Goal: Check status

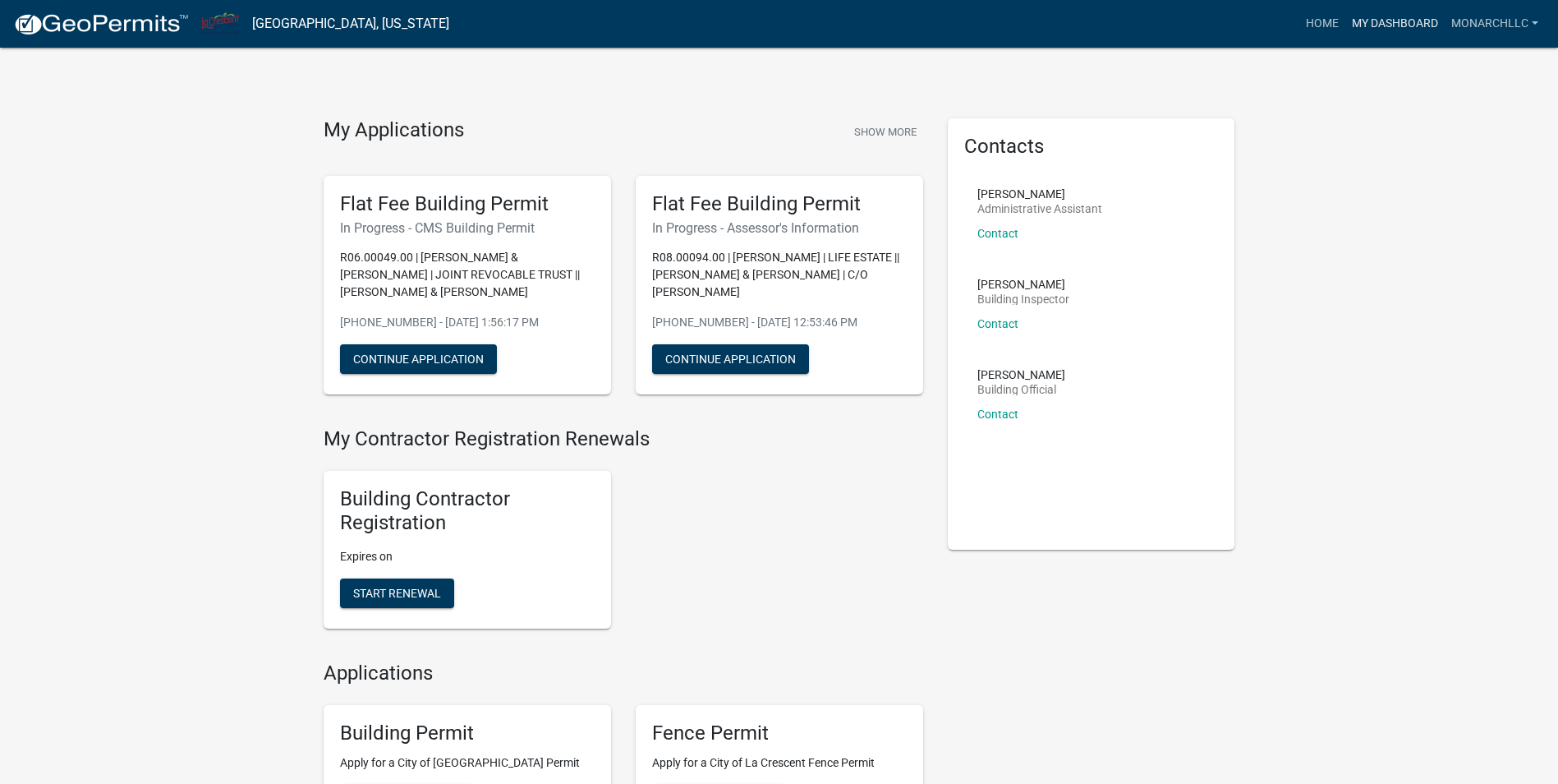
click at [1404, 22] on link "My Dashboard" at bounding box center [1395, 24] width 99 height 31
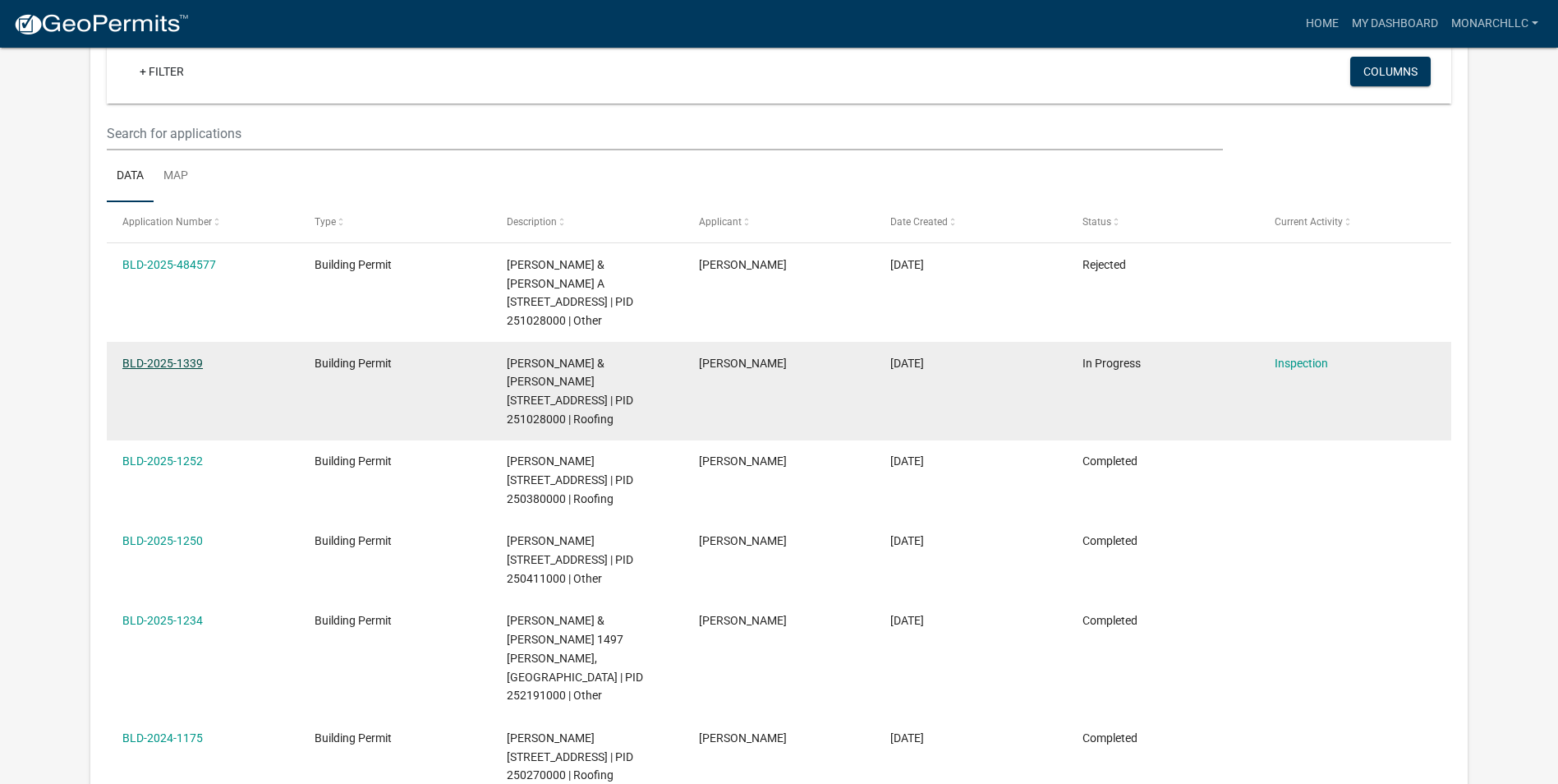
scroll to position [135, 0]
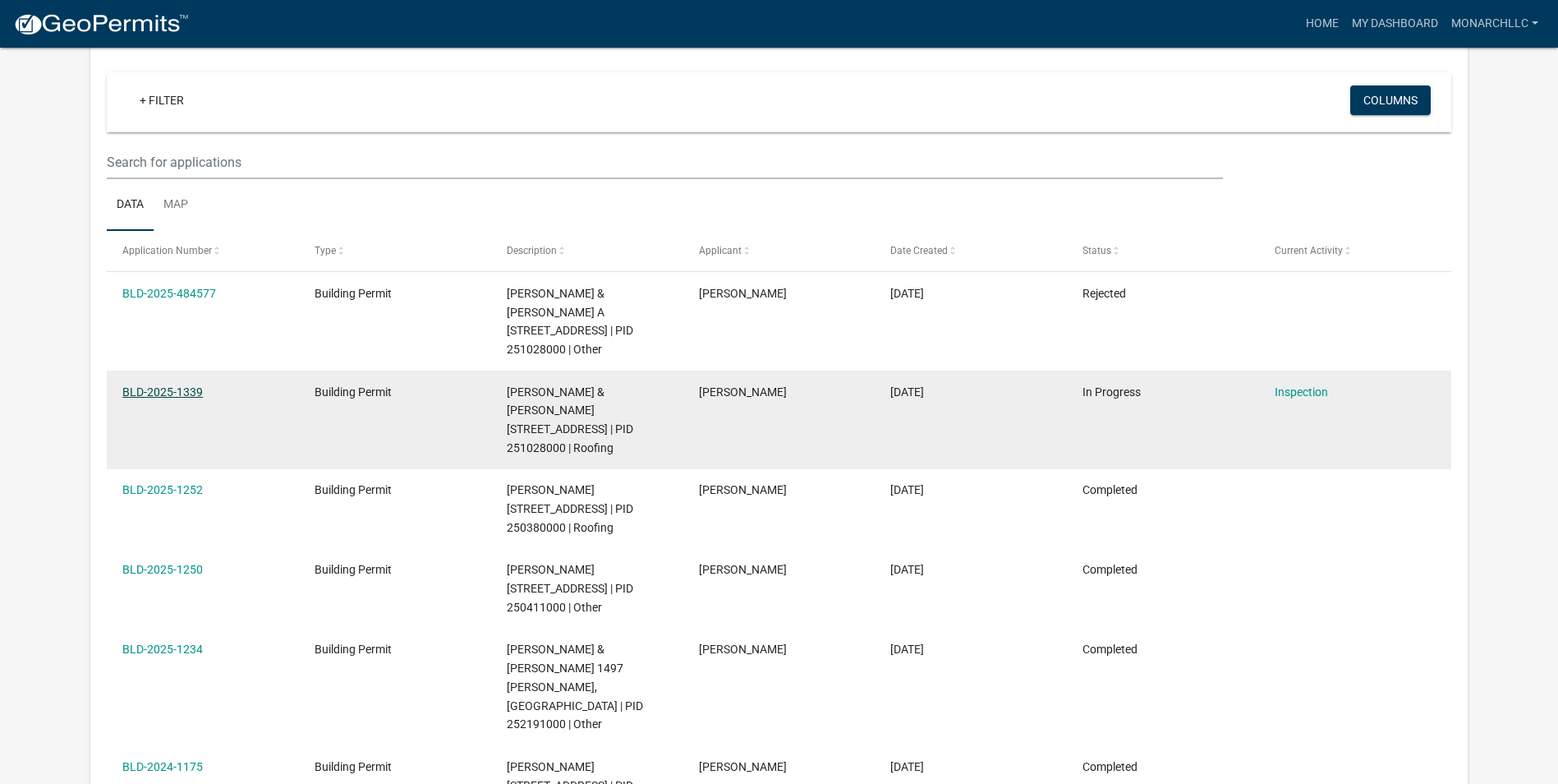
click at [184, 392] on link "BLD-2025-1339" at bounding box center [162, 392] width 80 height 13
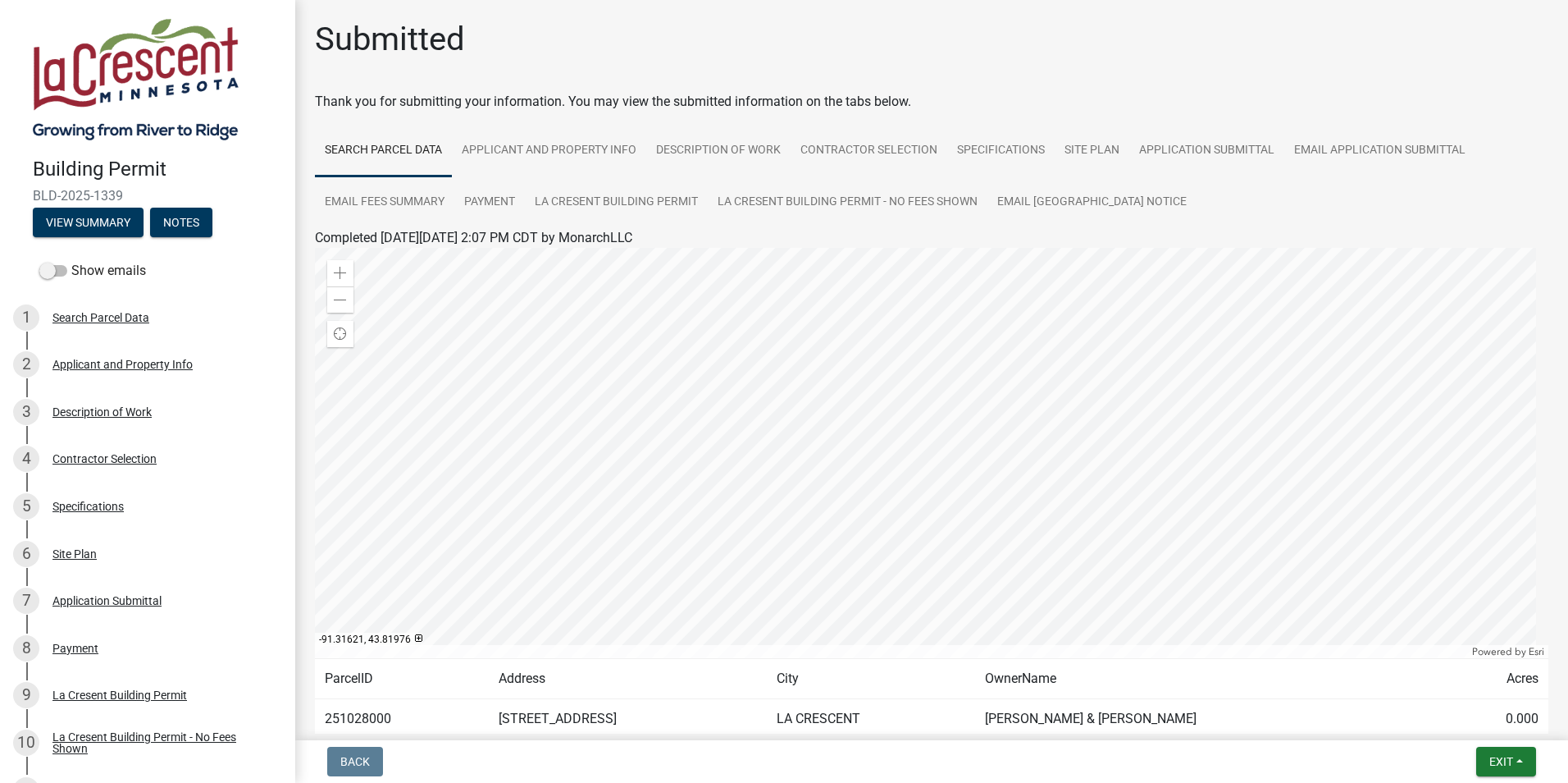
scroll to position [102, 0]
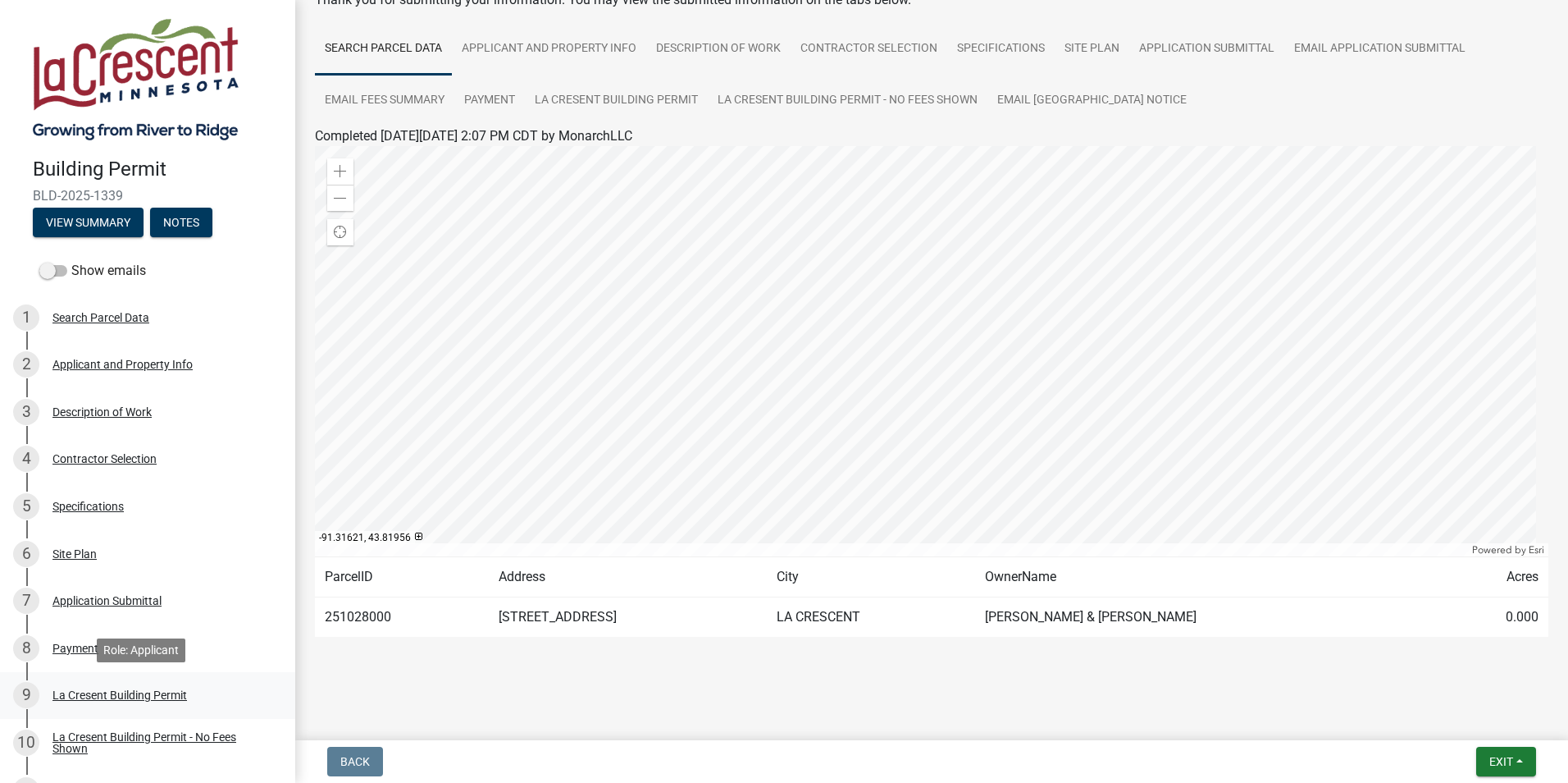
click at [119, 696] on div "La Cresent Building Permit" at bounding box center [120, 695] width 134 height 11
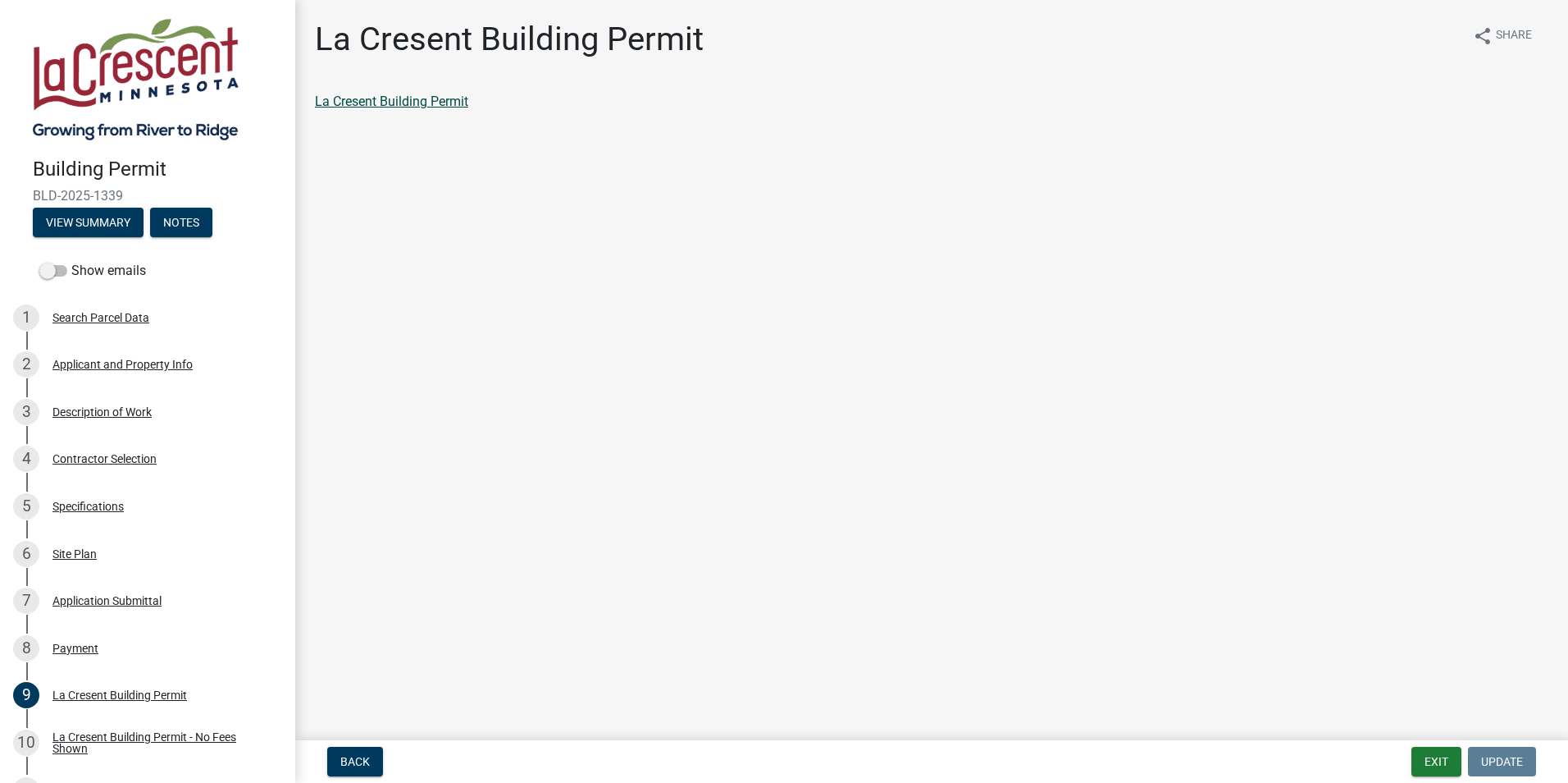
click at [420, 101] on link "La Cresent Building Permit" at bounding box center [391, 101] width 153 height 16
click at [453, 103] on link "La Cresent Building Permit" at bounding box center [391, 101] width 153 height 16
